Goal: Task Accomplishment & Management: Complete application form

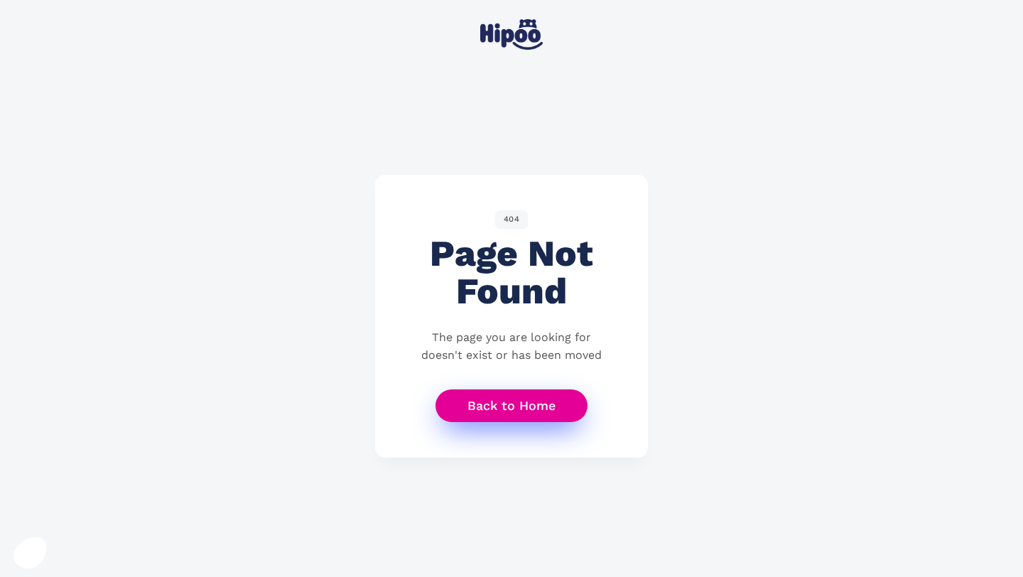
click at [493, 401] on link "Back to Home" at bounding box center [512, 405] width 152 height 33
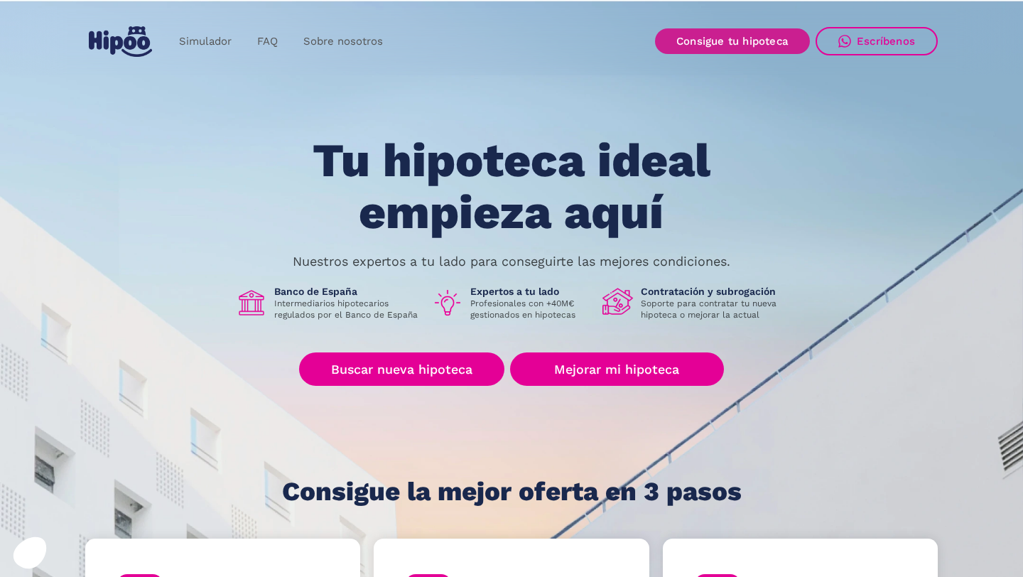
click at [762, 44] on link "Consigue tu hipoteca" at bounding box center [732, 41] width 155 height 26
